Goal: Task Accomplishment & Management: Use online tool/utility

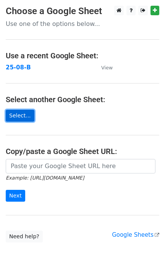
click at [25, 115] on link "Select..." at bounding box center [20, 116] width 29 height 12
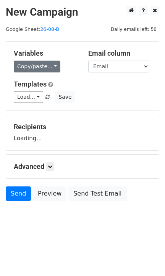
click at [45, 66] on link "Copy/paste..." at bounding box center [37, 67] width 47 height 12
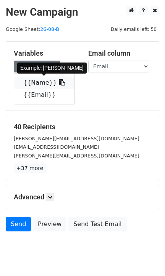
click at [37, 80] on link "{{Name}}" at bounding box center [44, 83] width 60 height 12
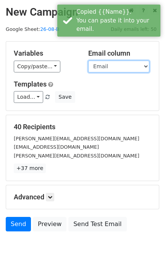
click at [100, 68] on select "Name Email" at bounding box center [118, 67] width 61 height 12
click at [88, 61] on select "Name Email" at bounding box center [118, 67] width 61 height 12
